Goal: Transaction & Acquisition: Purchase product/service

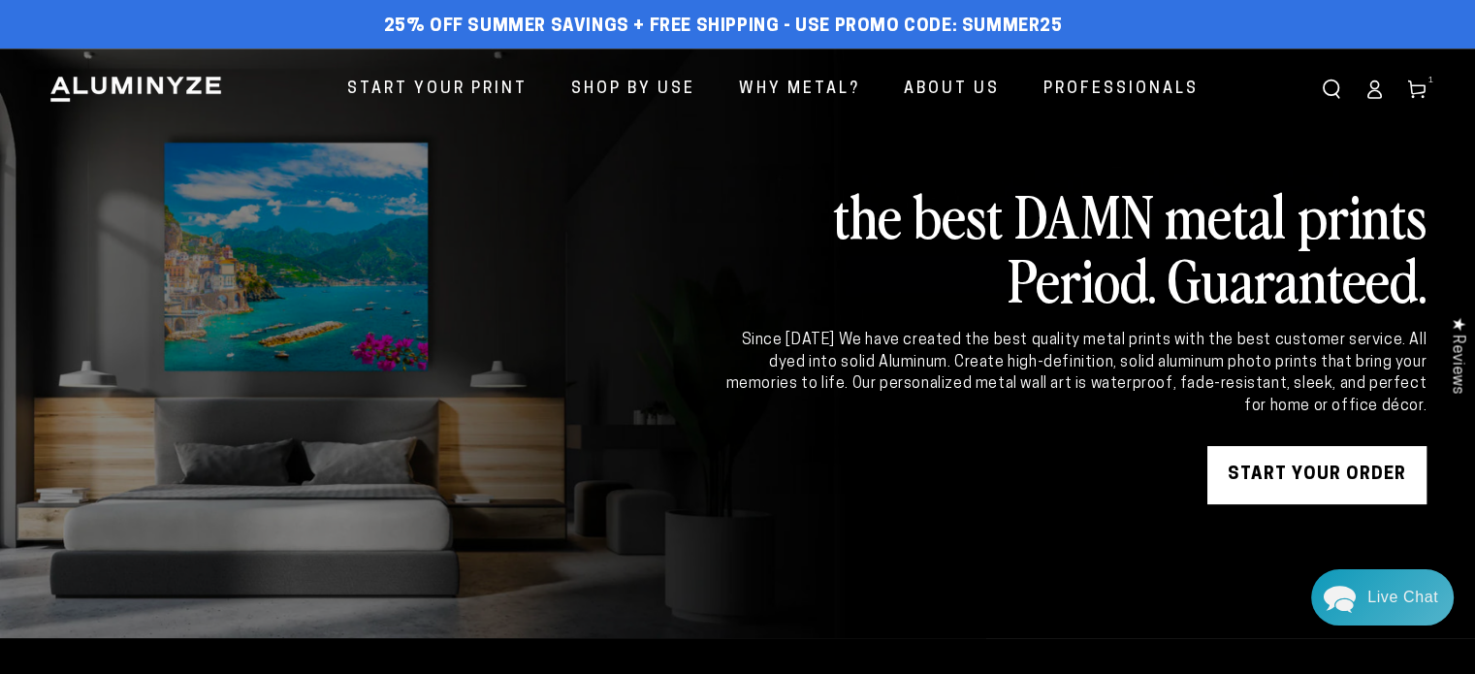
click at [1421, 95] on icon at bounding box center [1416, 89] width 19 height 19
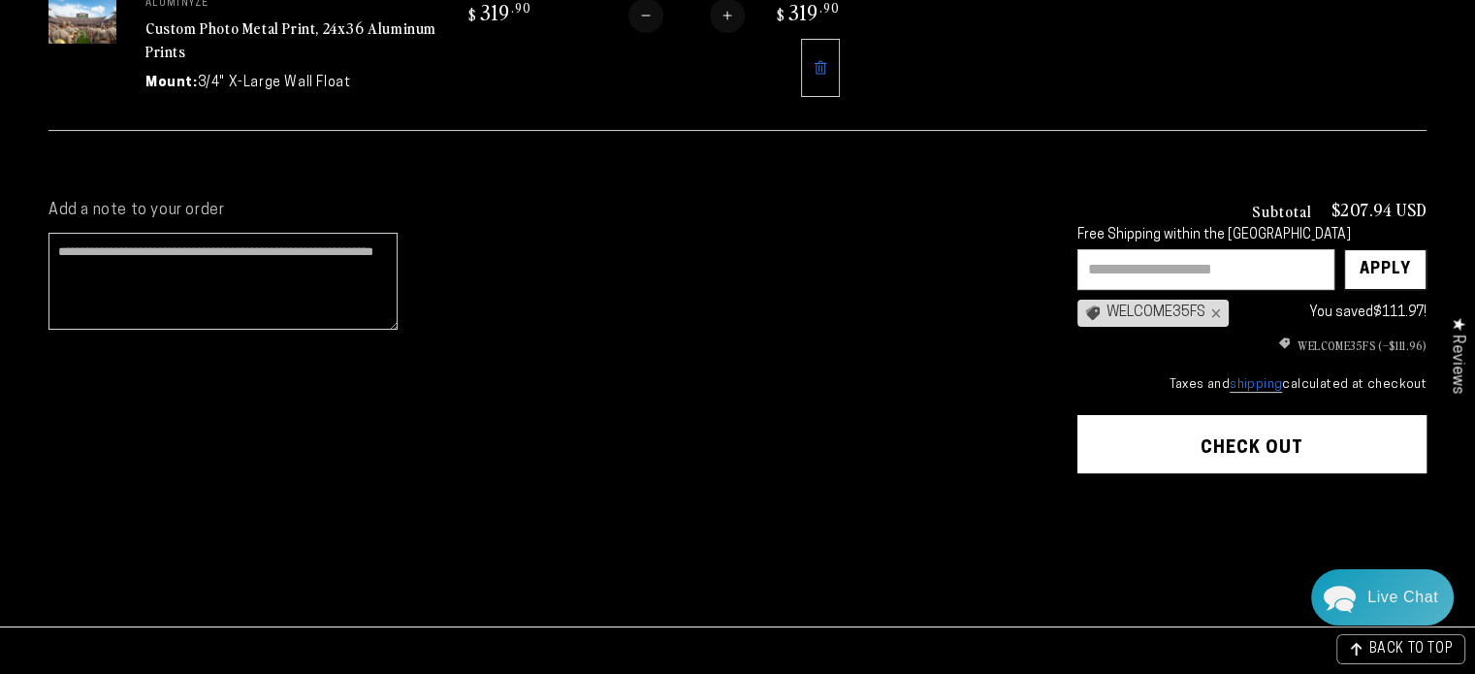
scroll to position [388, 0]
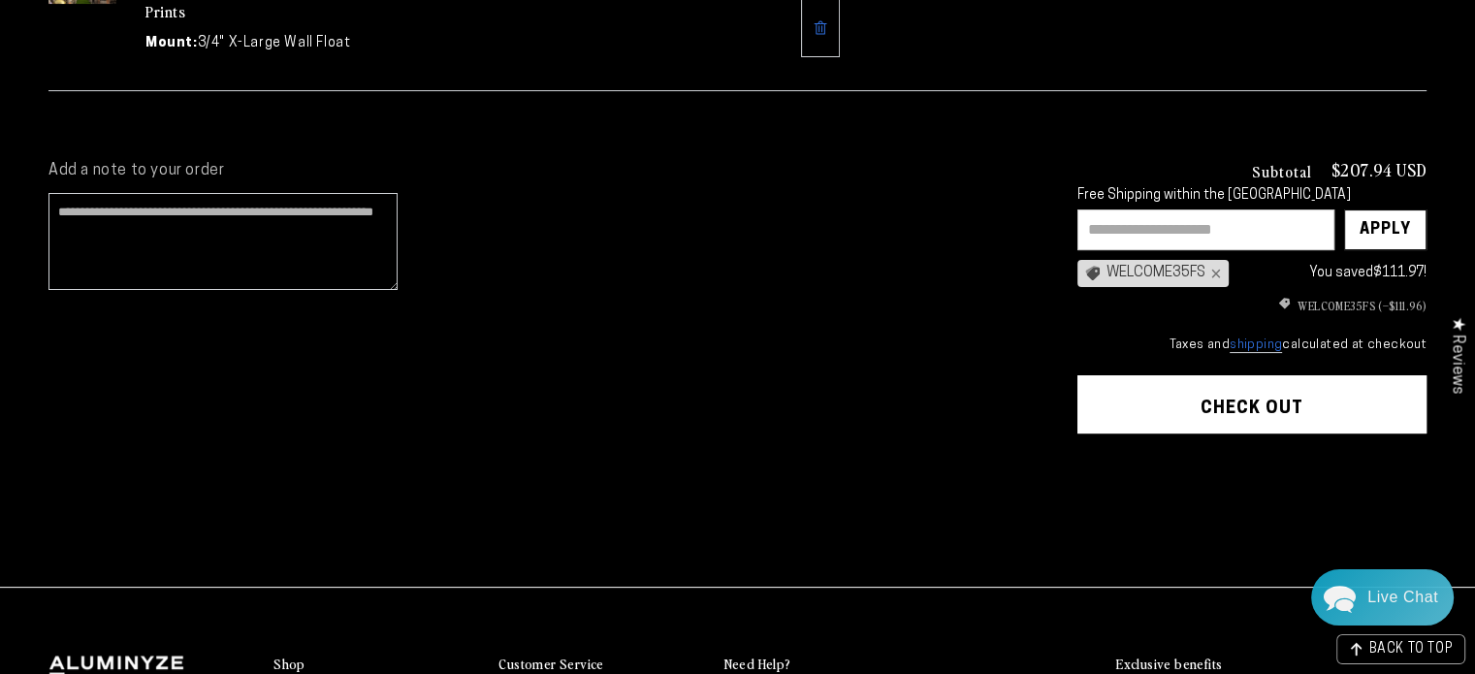
click at [1114, 224] on input "text" at bounding box center [1205, 229] width 257 height 41
drag, startPoint x: 1207, startPoint y: 267, endPoint x: 1134, endPoint y: 276, distance: 74.3
click at [1107, 269] on div "WELCOME35FS ×" at bounding box center [1152, 273] width 151 height 27
copy div "WELCOME35FS"
click at [1139, 230] on input "text" at bounding box center [1205, 229] width 257 height 41
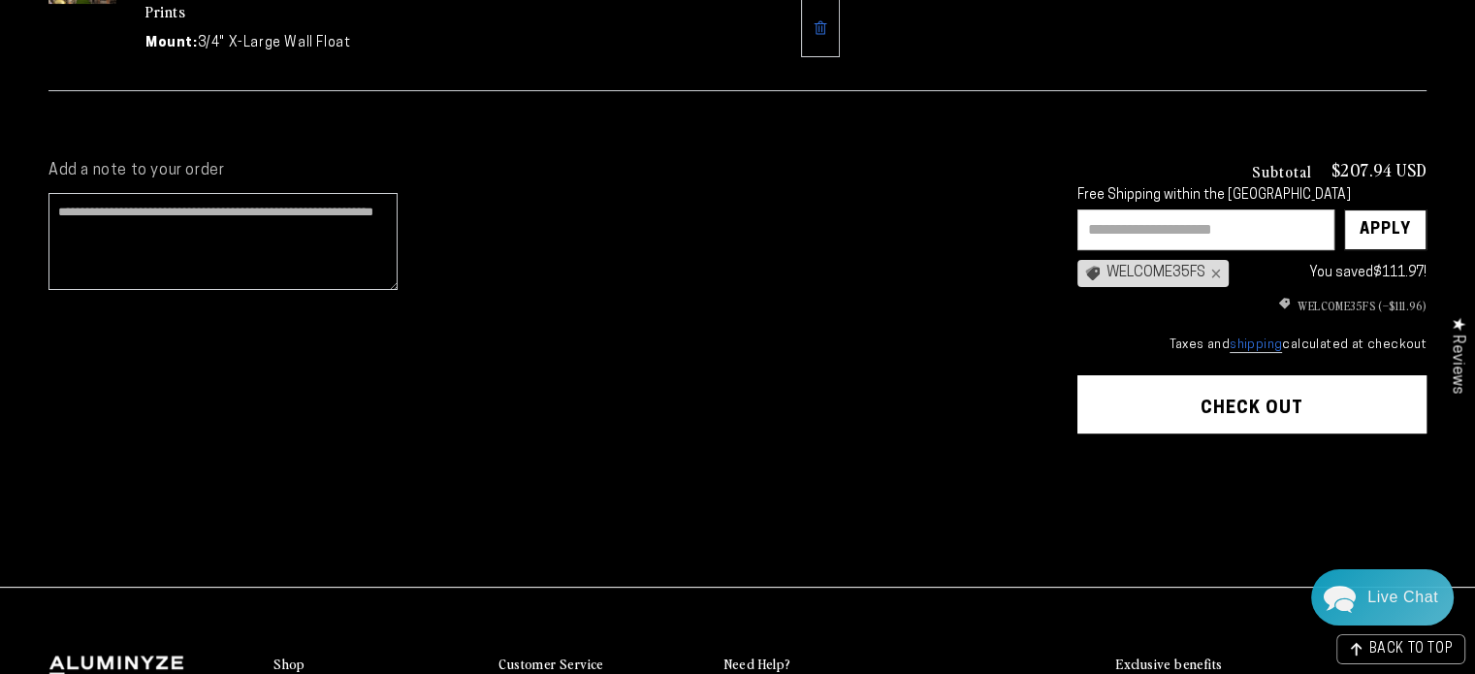
paste input "**********"
type input "**********"
click at [1404, 227] on div "Apply" at bounding box center [1385, 229] width 51 height 39
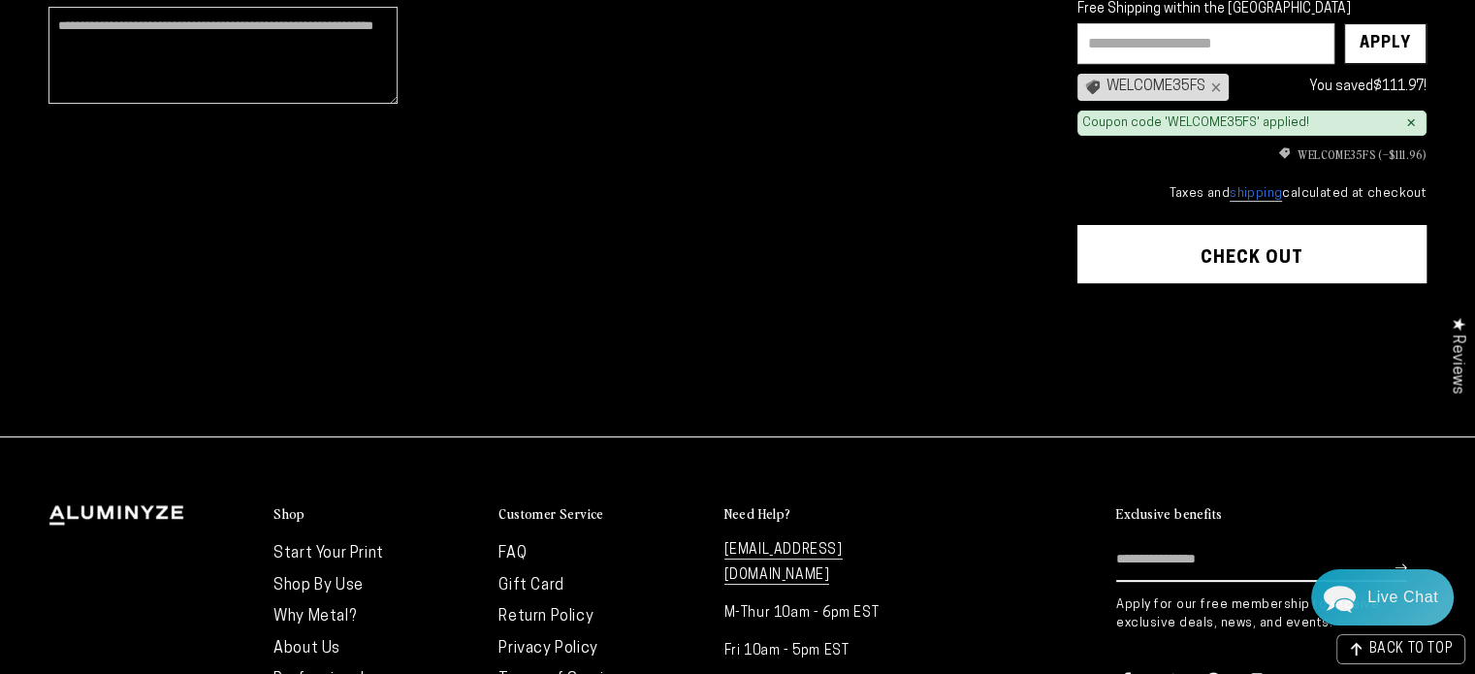
scroll to position [582, 0]
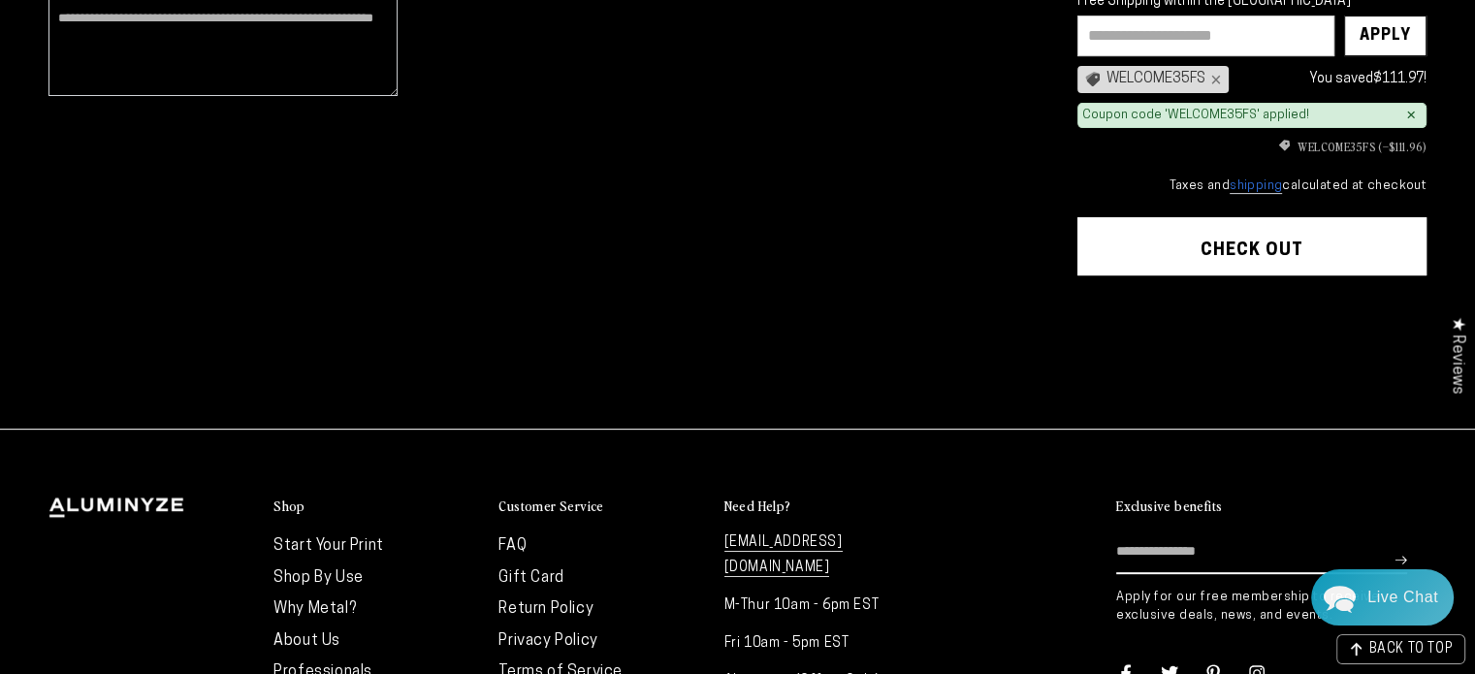
click at [1256, 255] on button "Check out" at bounding box center [1251, 246] width 349 height 58
